Goal: Task Accomplishment & Management: Complete application form

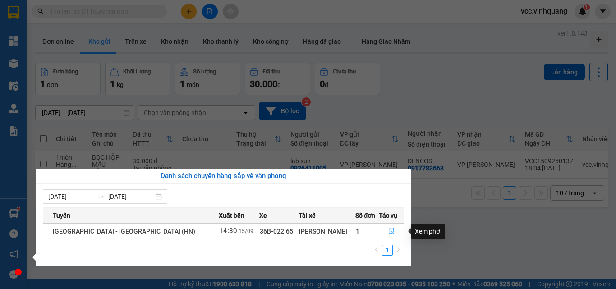
click at [390, 231] on icon "file-done" at bounding box center [391, 231] width 5 height 6
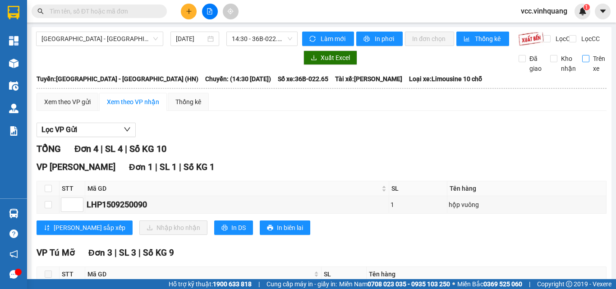
click at [583, 62] on input "Trên xe" at bounding box center [586, 58] width 7 height 7
checkbox input "true"
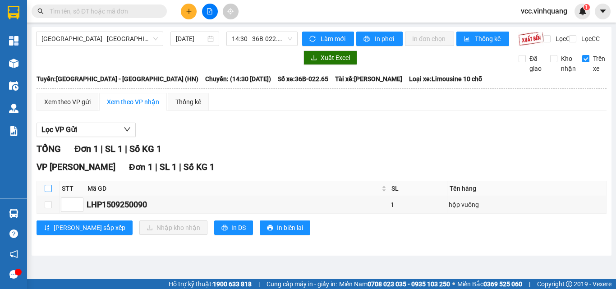
click at [50, 192] on input "checkbox" at bounding box center [48, 188] width 7 height 7
checkbox input "true"
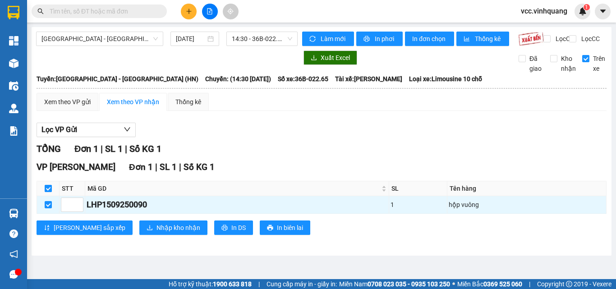
checkbox input "true"
click at [157, 233] on span "Nhập kho nhận" at bounding box center [179, 228] width 44 height 10
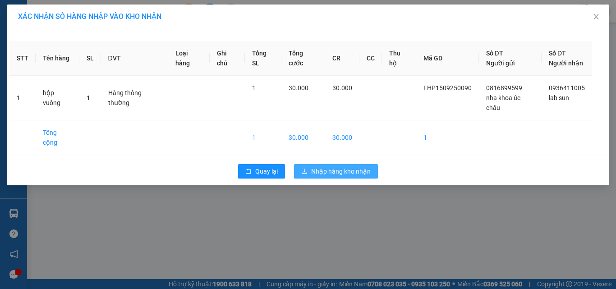
click at [338, 167] on span "Nhập hàng kho nhận" at bounding box center [341, 172] width 60 height 10
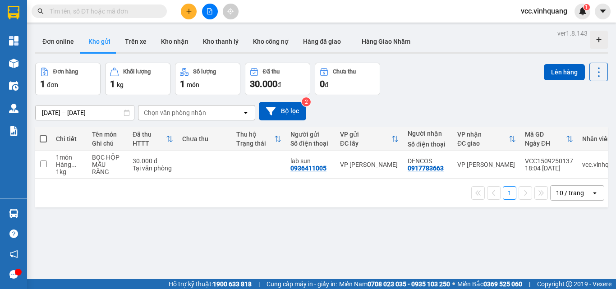
click at [41, 139] on span at bounding box center [43, 138] width 7 height 7
click at [43, 134] on input "checkbox" at bounding box center [43, 134] width 0 height 0
checkbox input "true"
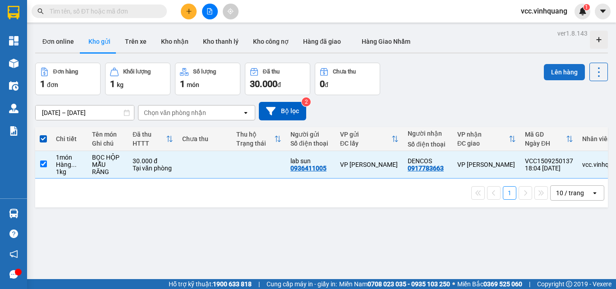
click at [559, 71] on button "Lên hàng" at bounding box center [564, 72] width 41 height 16
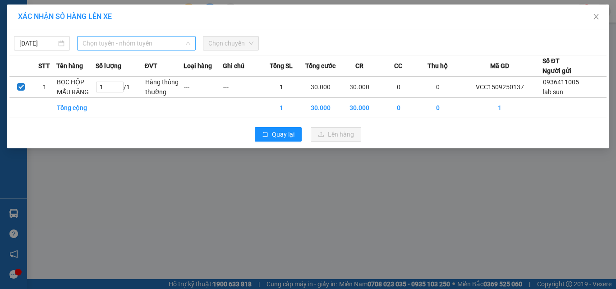
click at [135, 41] on span "Chọn tuyến - nhóm tuyến" at bounding box center [137, 44] width 108 height 14
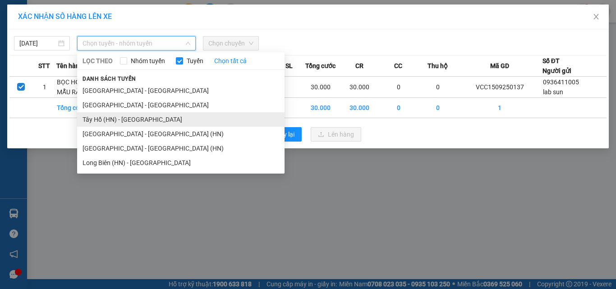
click at [141, 116] on li "Tây Hồ (HN) - [GEOGRAPHIC_DATA]" at bounding box center [181, 119] width 208 height 14
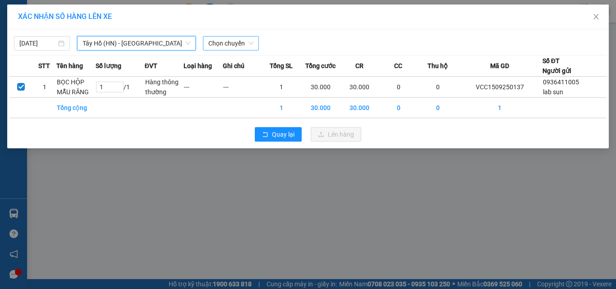
click at [225, 46] on span "Chọn chuyến" at bounding box center [230, 44] width 45 height 14
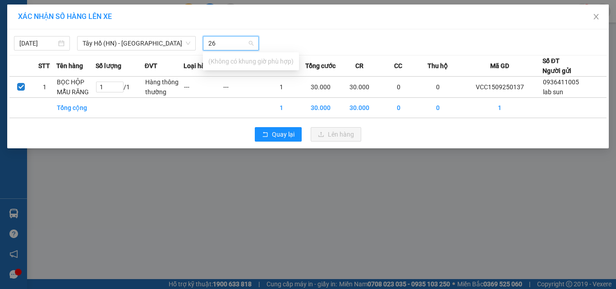
type input "2"
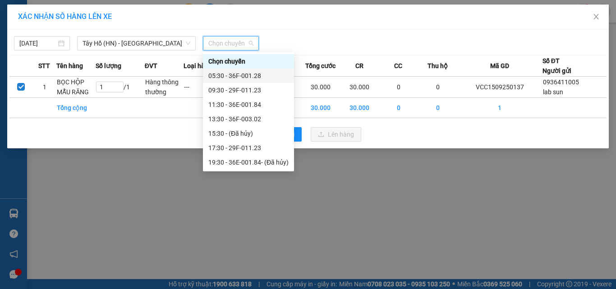
click at [229, 42] on span "Chọn chuyến" at bounding box center [230, 44] width 45 height 14
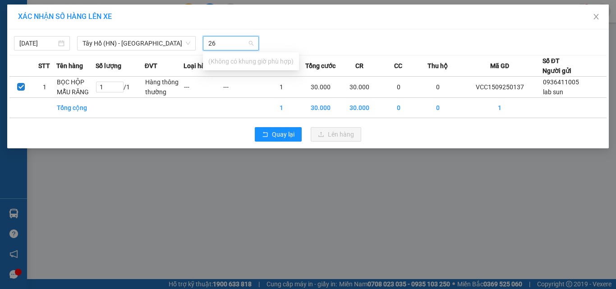
type input "2"
type input "0"
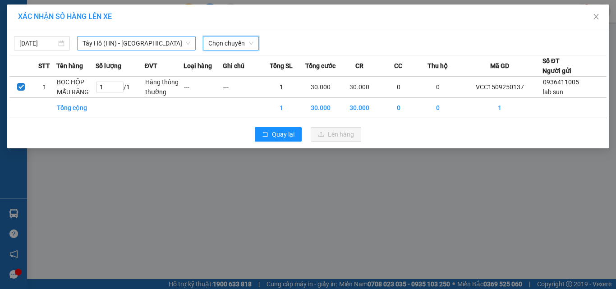
click at [153, 44] on span "Tây Hồ (HN) - [GEOGRAPHIC_DATA]" at bounding box center [137, 44] width 108 height 14
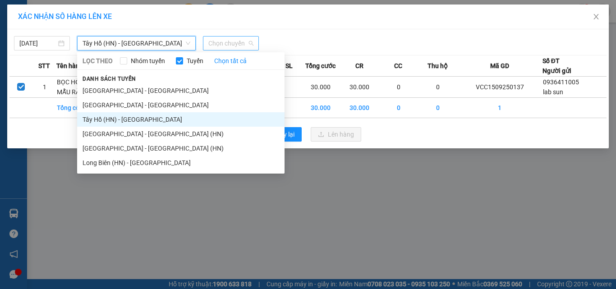
click at [233, 49] on span "Chọn chuyến" at bounding box center [230, 44] width 45 height 14
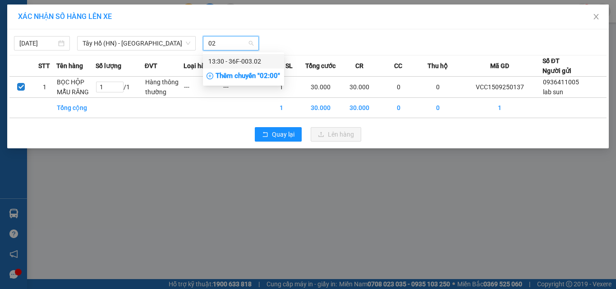
type input "0"
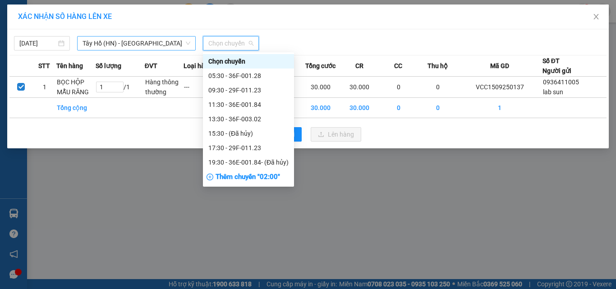
click at [164, 43] on span "Tây Hồ (HN) - [GEOGRAPHIC_DATA]" at bounding box center [137, 44] width 108 height 14
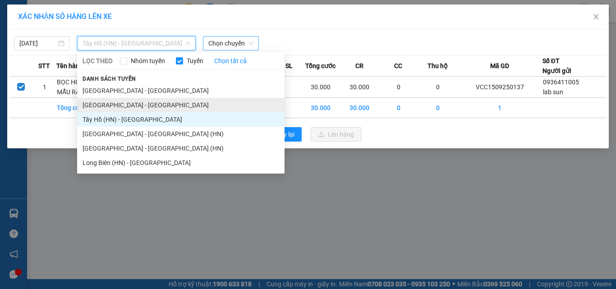
click at [134, 109] on li "[GEOGRAPHIC_DATA] - [GEOGRAPHIC_DATA]" at bounding box center [181, 105] width 208 height 14
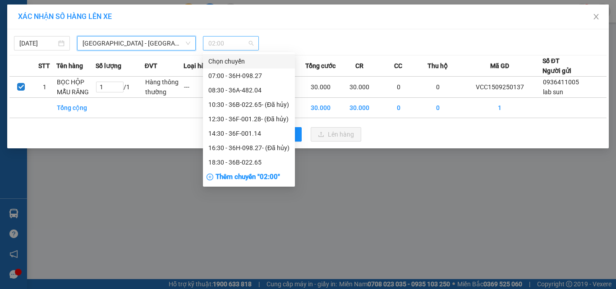
click at [235, 49] on span "02:00" at bounding box center [230, 44] width 45 height 14
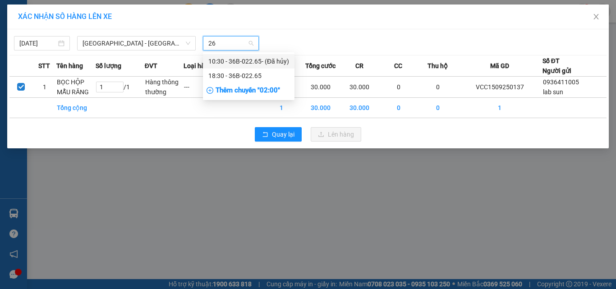
type input "265"
click at [236, 76] on div "18:30 - 36B-022.65" at bounding box center [248, 76] width 81 height 10
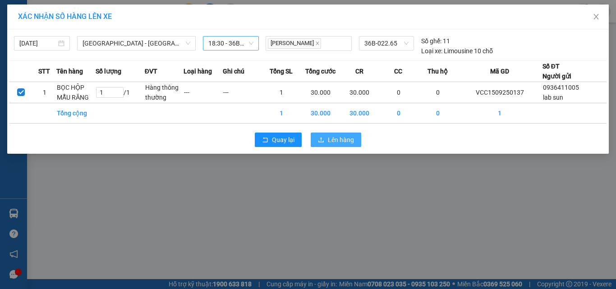
click at [356, 141] on button "Lên hàng" at bounding box center [336, 140] width 51 height 14
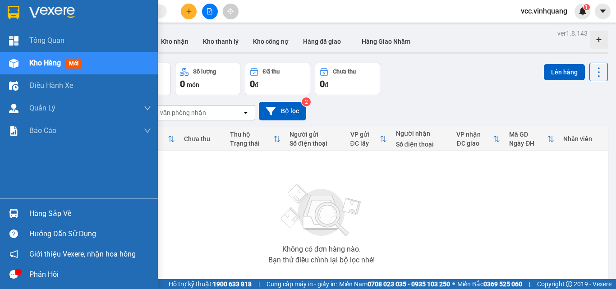
click at [40, 207] on div "Hàng sắp về" at bounding box center [90, 214] width 122 height 14
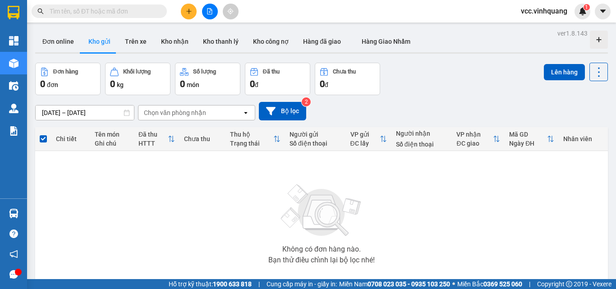
click at [443, 207] on section "Kết quả tìm kiếm ( 0 ) Bộ lọc No Data vcc.vinhquang 1 Tổng Quan Kho hàng mới Đi…" at bounding box center [308, 144] width 616 height 289
click at [114, 9] on input "text" at bounding box center [103, 11] width 106 height 10
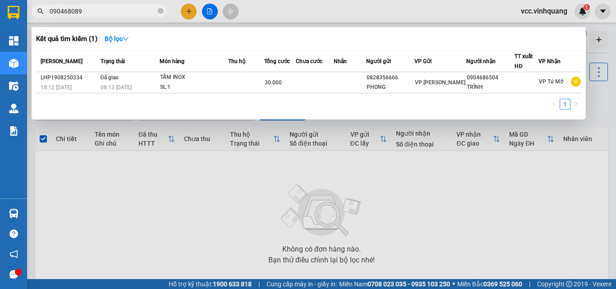
type input "0904680896"
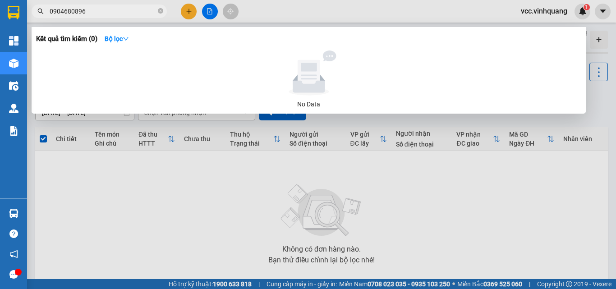
click at [161, 11] on icon "close-circle" at bounding box center [160, 10] width 5 height 5
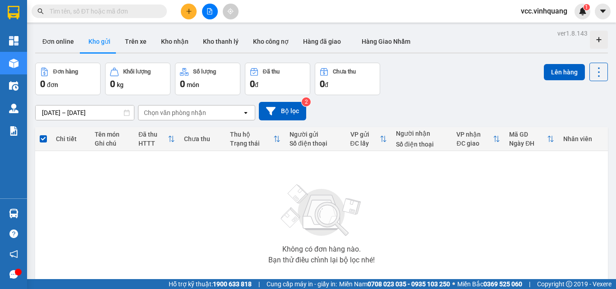
click at [131, 9] on input "text" at bounding box center [103, 11] width 106 height 10
click at [92, 11] on input "text" at bounding box center [103, 11] width 106 height 10
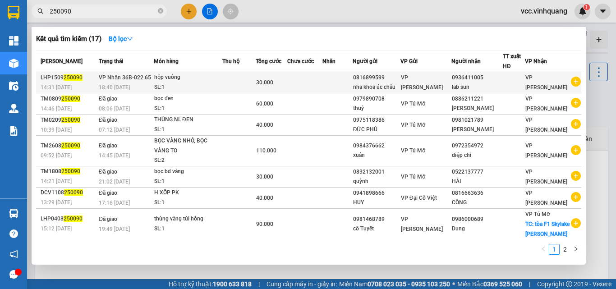
type input "250090"
click at [229, 86] on td at bounding box center [238, 82] width 33 height 21
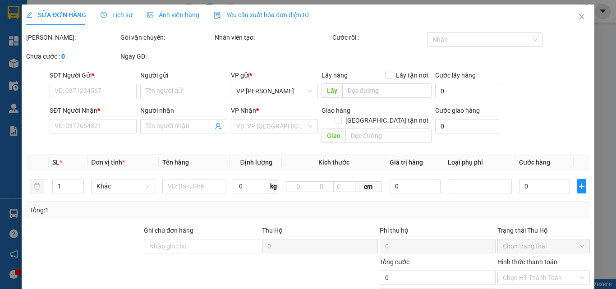
type input "0816899599"
type input "nha khoa úc châu"
type input "0936411005"
type input "lab sun"
type input "30.000"
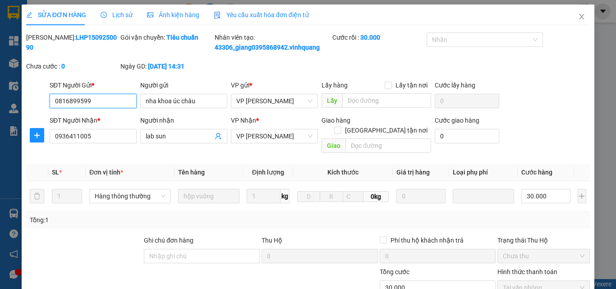
scroll to position [110, 0]
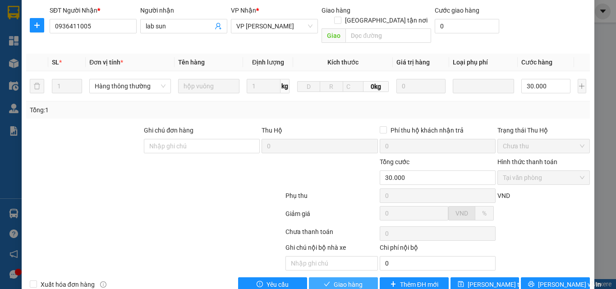
click at [361, 278] on button "Giao hàng" at bounding box center [343, 285] width 69 height 14
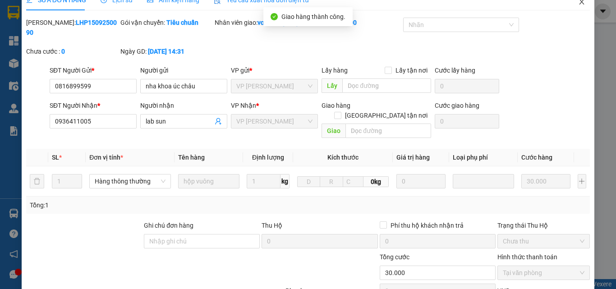
scroll to position [10, 0]
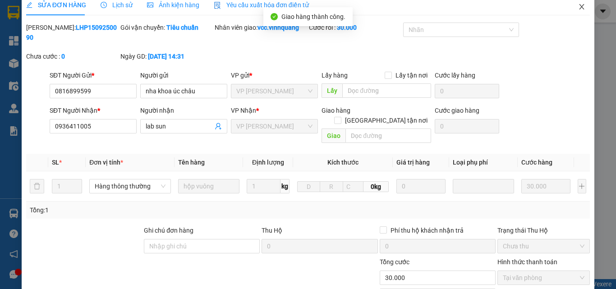
click at [578, 4] on icon "close" at bounding box center [581, 6] width 7 height 7
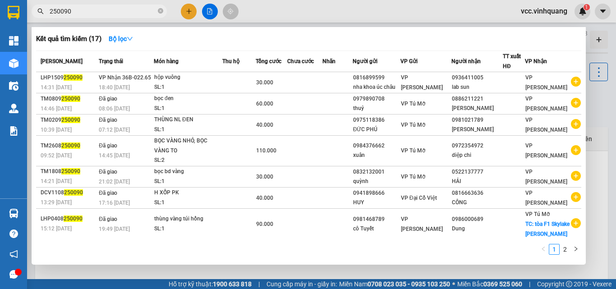
click at [97, 9] on input "250090" at bounding box center [103, 11] width 106 height 10
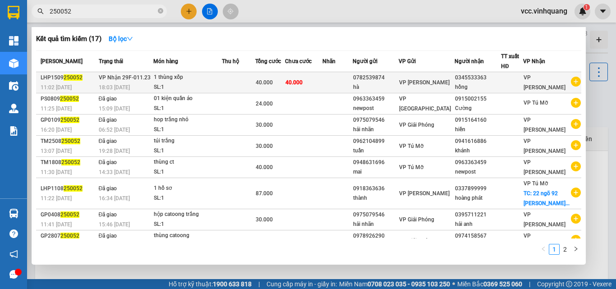
type input "250052"
click at [233, 82] on td at bounding box center [238, 82] width 33 height 21
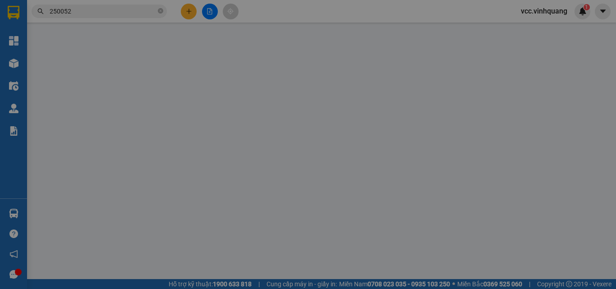
type input "0782539874"
type input "hà"
type input "0345533363"
type input "hồng"
type input "40.000"
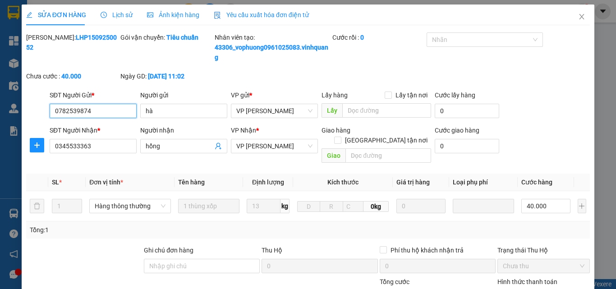
scroll to position [130, 0]
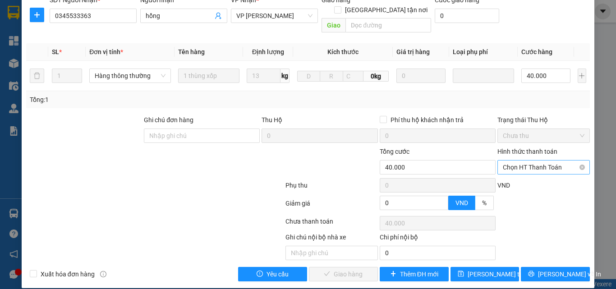
click at [526, 161] on span "Chọn HT Thanh Toán" at bounding box center [544, 168] width 82 height 14
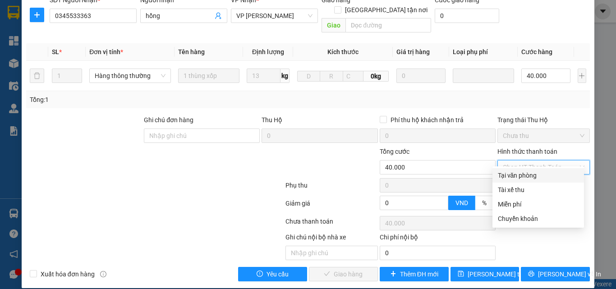
click at [524, 175] on div "Tại văn phòng" at bounding box center [538, 176] width 81 height 10
type input "0"
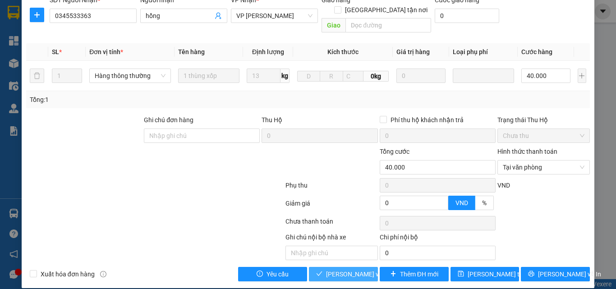
click at [344, 269] on span "[PERSON_NAME] và Giao hàng" at bounding box center [369, 274] width 87 height 10
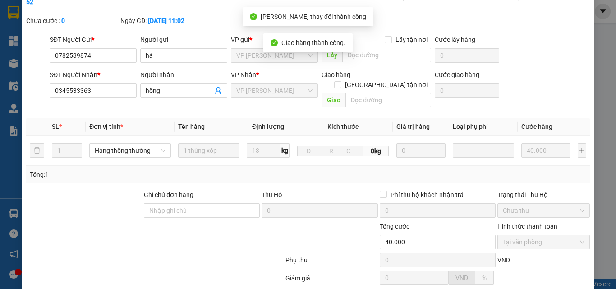
scroll to position [0, 0]
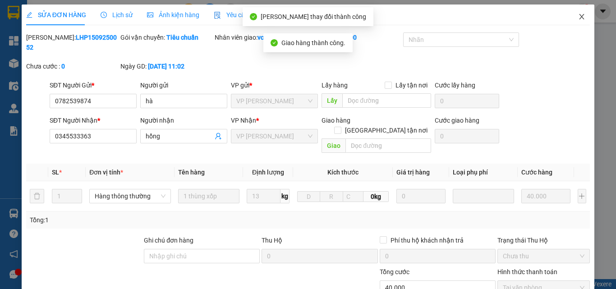
click at [578, 14] on icon "close" at bounding box center [581, 16] width 7 height 7
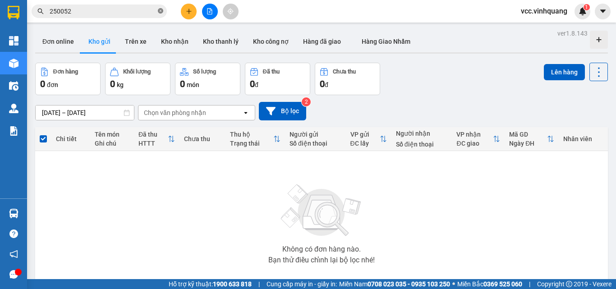
click at [161, 13] on icon "close-circle" at bounding box center [160, 10] width 5 height 5
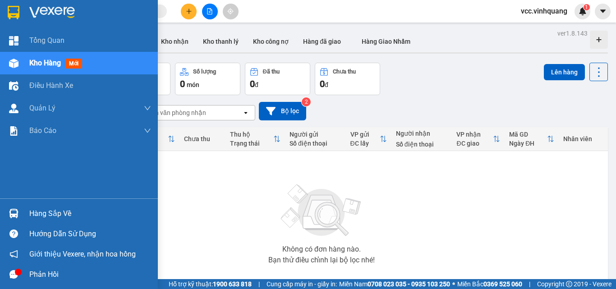
click at [43, 210] on div "Hàng sắp về" at bounding box center [90, 214] width 122 height 14
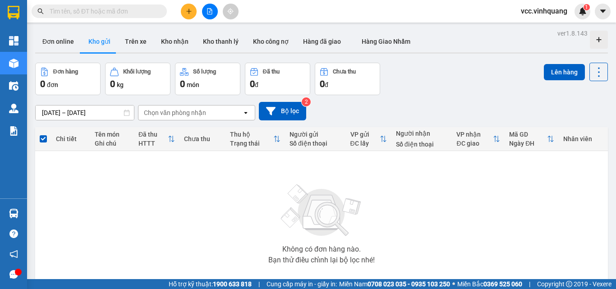
click at [158, 155] on section "Kết quả tìm kiếm ( 17 ) Bộ lọc Mã ĐH Trạng thái Món hàng Thu hộ Tổng cước Chưa …" at bounding box center [308, 144] width 616 height 289
